Goal: Transaction & Acquisition: Book appointment/travel/reservation

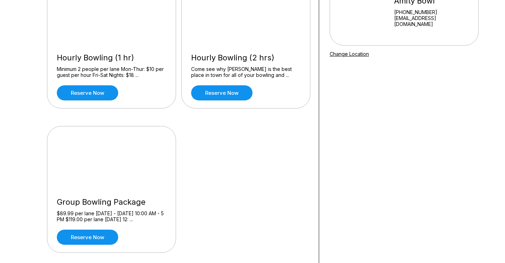
scroll to position [94, 0]
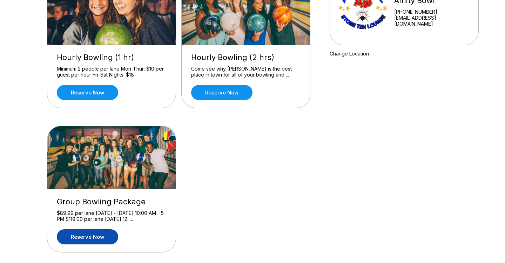
click at [90, 238] on link "Reserve now" at bounding box center [87, 236] width 61 height 15
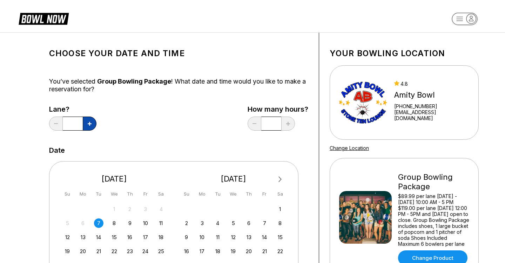
click at [87, 124] on button at bounding box center [90, 124] width 14 height 14
type input "*"
click at [136, 154] on div "Date" at bounding box center [178, 150] width 259 height 8
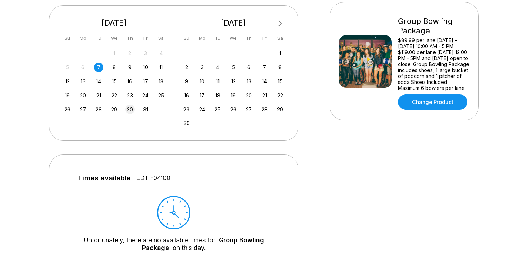
scroll to position [126, 0]
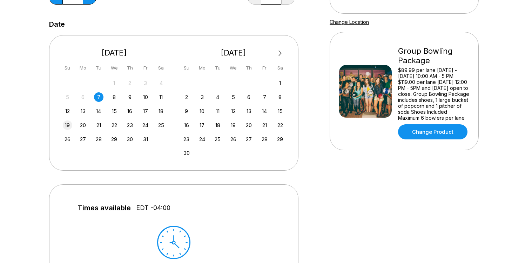
click at [65, 124] on div "19" at bounding box center [67, 124] width 9 height 9
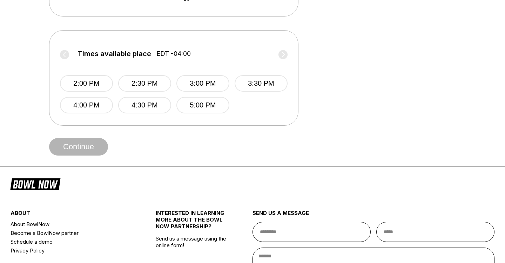
scroll to position [266, 0]
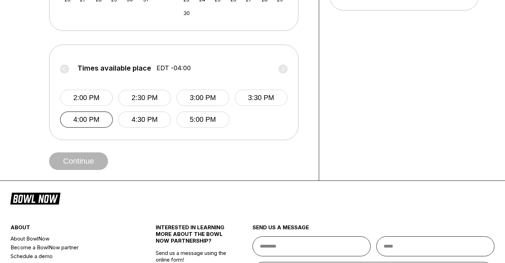
click at [82, 117] on button "4:00 PM" at bounding box center [86, 119] width 53 height 16
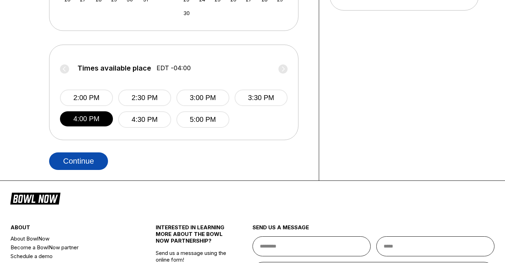
click at [81, 155] on button "Continue" at bounding box center [78, 161] width 59 height 18
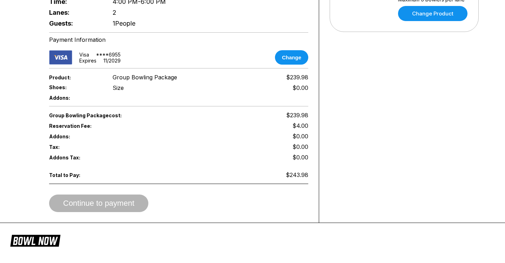
scroll to position [253, 0]
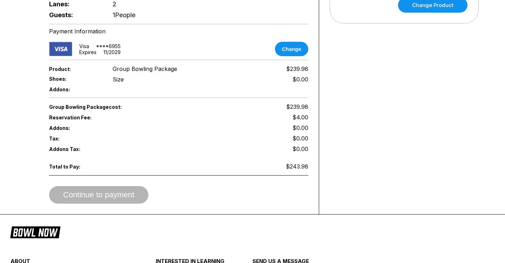
click at [113, 192] on span "Continue to payment" at bounding box center [98, 195] width 99 height 7
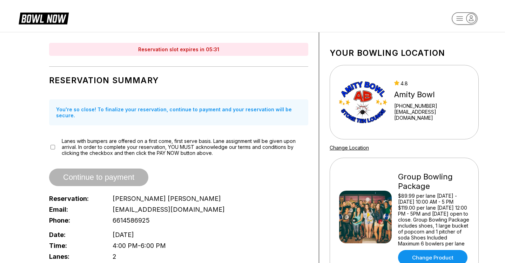
scroll to position [0, 0]
click at [115, 144] on label "Lanes with bumpers are offered on a first come, first serve basis. Lane assignm…" at bounding box center [185, 147] width 247 height 18
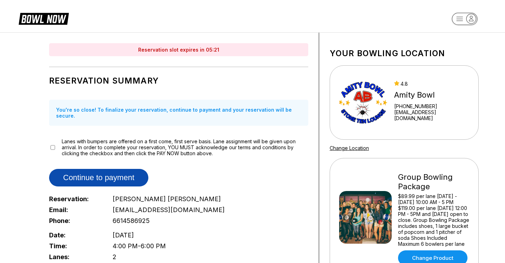
click at [105, 169] on button "Continue to payment" at bounding box center [98, 178] width 99 height 18
